Goal: Transaction & Acquisition: Purchase product/service

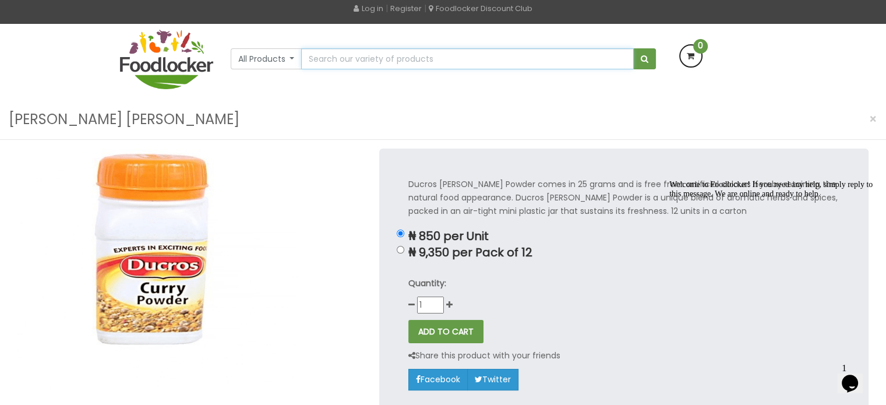
click at [392, 67] on input "text" at bounding box center [467, 58] width 332 height 21
type input "Mivina"
click at [633, 48] on button "submit" at bounding box center [644, 58] width 23 height 21
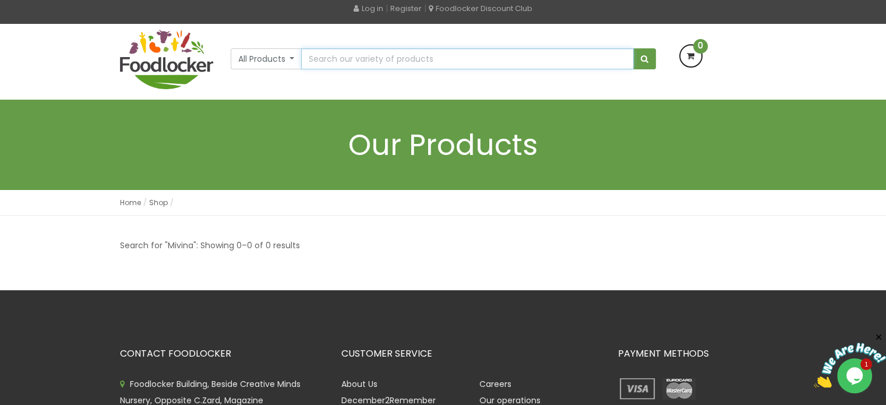
click at [361, 49] on input "text" at bounding box center [467, 58] width 332 height 21
type input "Bayleaf"
click at [633, 48] on button "submit" at bounding box center [644, 58] width 23 height 21
